Goal: Use online tool/utility: Utilize a website feature to perform a specific function

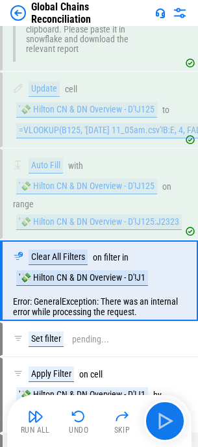
scroll to position [4722, 0]
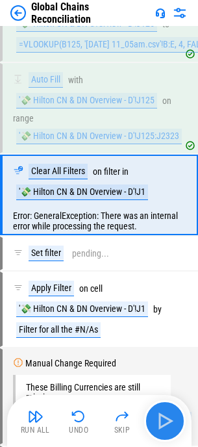
click at [164, 419] on img "button" at bounding box center [164, 420] width 21 height 21
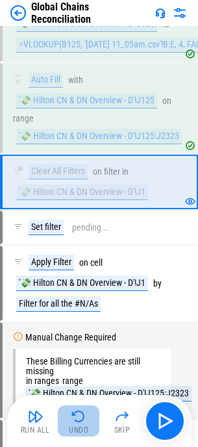
click at [79, 423] on img "button" at bounding box center [79, 416] width 16 height 16
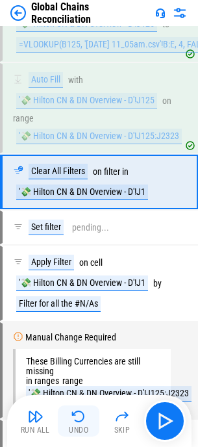
click at [71, 412] on img "button" at bounding box center [79, 416] width 16 height 16
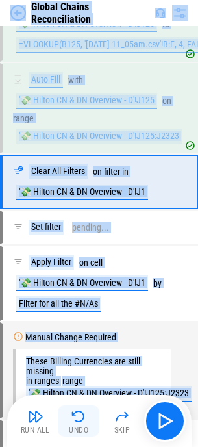
click at [71, 412] on img "button" at bounding box center [79, 416] width 16 height 16
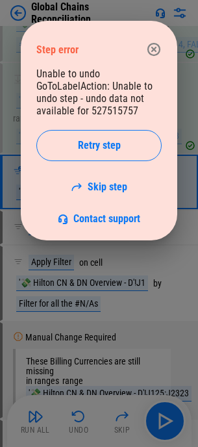
click at [100, 194] on div "Unable to undo GoToLabelAction: Unable to undo step - undo data not available f…" at bounding box center [98, 146] width 125 height 157
click at [96, 182] on link "Skip step" at bounding box center [99, 186] width 56 height 12
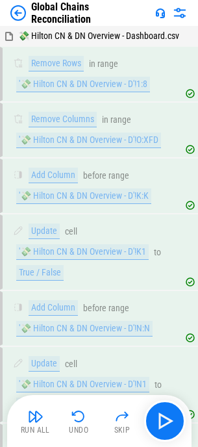
click at [180, 16] on img at bounding box center [180, 13] width 16 height 16
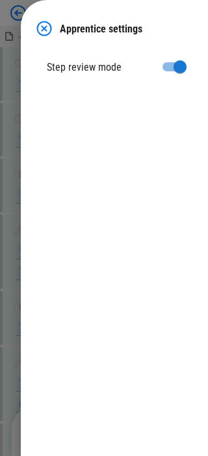
click at [41, 31] on img at bounding box center [44, 29] width 16 height 16
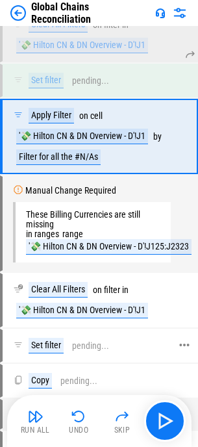
scroll to position [4868, 0]
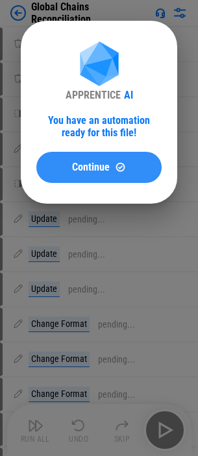
click at [111, 165] on div "Continue" at bounding box center [99, 167] width 94 height 11
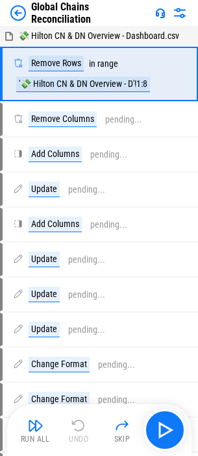
click at [153, 454] on div "Run All Undo Skip" at bounding box center [99, 430] width 184 height 52
